Goal: Navigation & Orientation: Find specific page/section

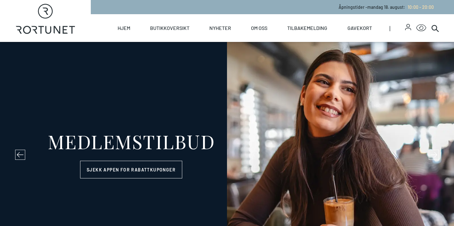
select select "NO"
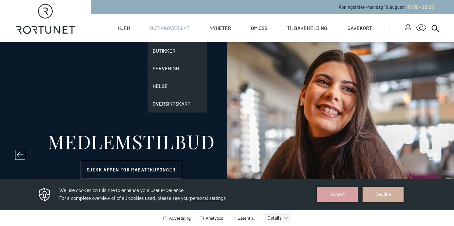
click at [161, 28] on link "Butikkoversikt" at bounding box center [169, 28] width 39 height 28
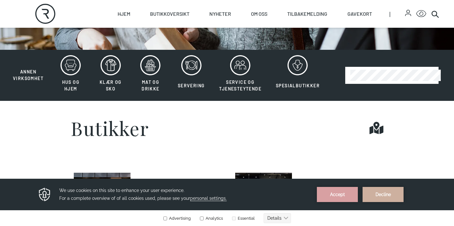
scroll to position [143, 0]
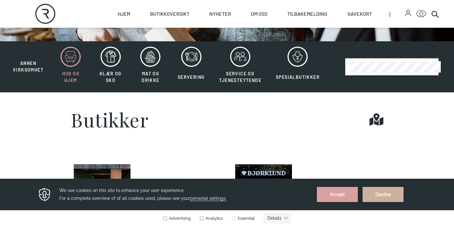
click at [68, 56] on icon at bounding box center [71, 57] width 20 height 20
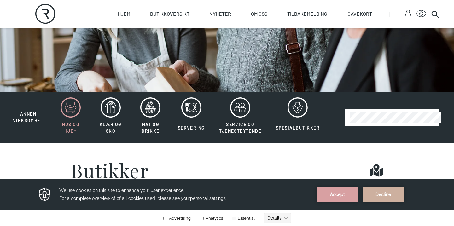
scroll to position [94, 0]
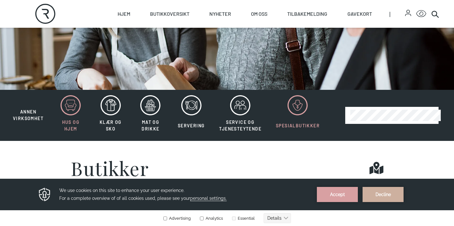
click at [303, 105] on icon at bounding box center [298, 105] width 20 height 20
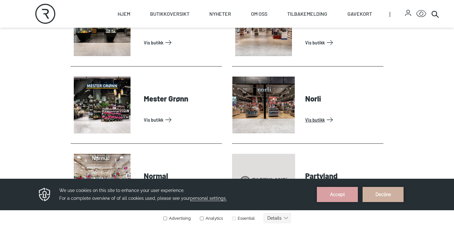
scroll to position [307, 0]
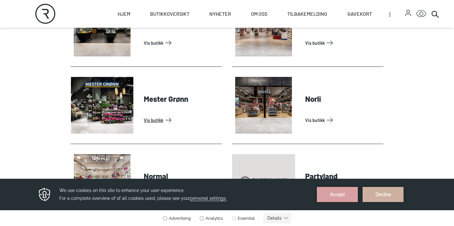
click at [169, 115] on link "Vis butikk" at bounding box center [182, 120] width 76 height 10
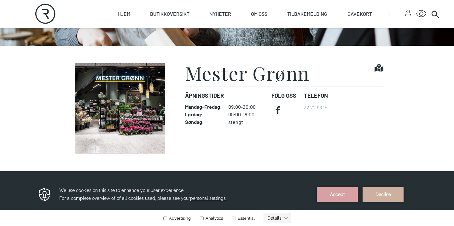
scroll to position [139, 0]
